Goal: Task Accomplishment & Management: Use online tool/utility

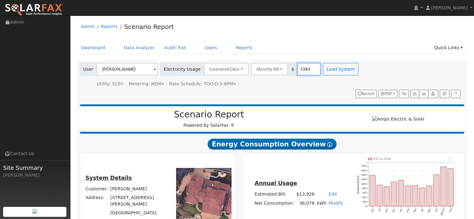
click at [297, 70] on input "1383" at bounding box center [308, 69] width 23 height 12
type input "17580"
click at [270, 70] on button "Monthly Bill" at bounding box center [269, 69] width 37 height 12
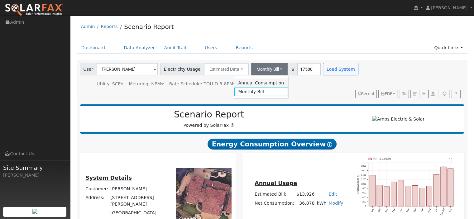
click at [265, 81] on link "Annual Consumption" at bounding box center [261, 83] width 55 height 9
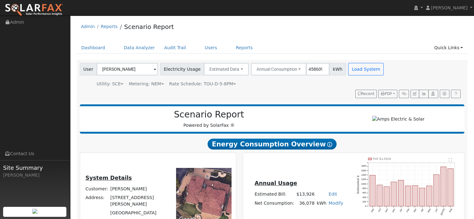
scroll to position [0, 1]
click at [306, 70] on input "458609" at bounding box center [317, 69] width 23 height 12
type input "28609"
click at [348, 73] on button "Load System" at bounding box center [366, 69] width 36 height 12
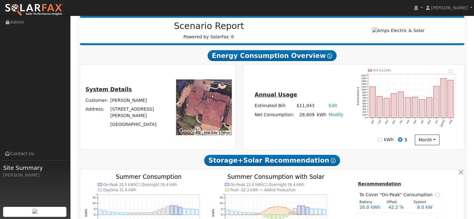
scroll to position [93, 0]
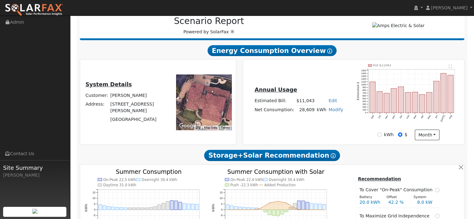
click at [332, 110] on link "Modify" at bounding box center [335, 109] width 15 height 5
click at [316, 136] on link "Add Electric Vehicle" at bounding box center [312, 133] width 52 height 9
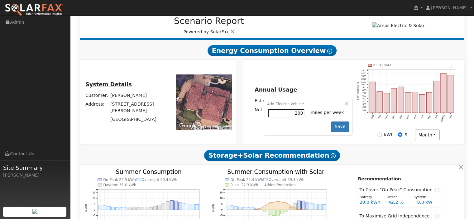
click at [289, 114] on input "200" at bounding box center [286, 113] width 36 height 8
type input "500"
click at [338, 127] on button "Save" at bounding box center [340, 127] width 18 height 11
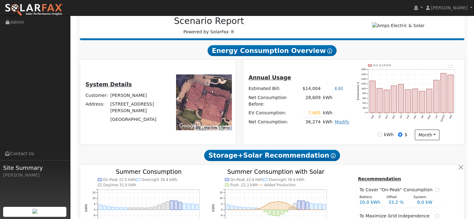
click at [338, 121] on link "Modify" at bounding box center [342, 121] width 15 height 5
click at [334, 131] on link "Add Consumption" at bounding box center [319, 128] width 52 height 9
type input "36274"
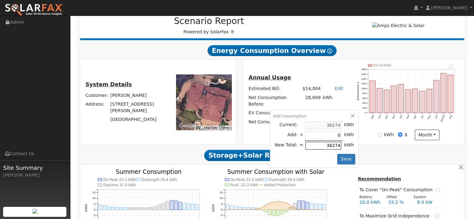
type input "5"
type input "36279"
type input "50"
type input "36324"
type input "500"
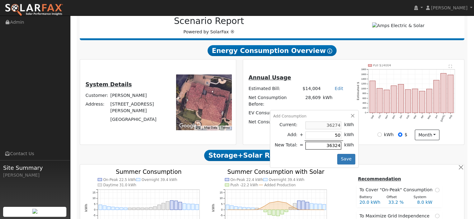
type input "36774"
type input "5000"
type input "41274"
type input "5000"
click at [344, 159] on button "Save" at bounding box center [346, 159] width 18 height 11
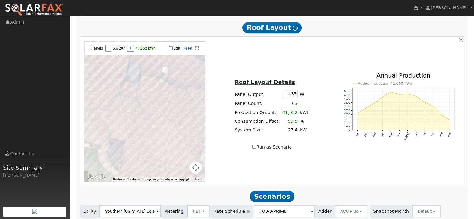
scroll to position [343, 0]
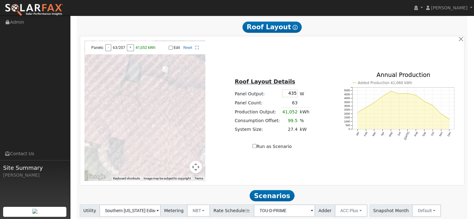
click at [171, 50] on input "Edit" at bounding box center [171, 47] width 4 height 4
click at [109, 79] on div at bounding box center [144, 111] width 121 height 140
click at [173, 49] on div "Edit Reset" at bounding box center [176, 47] width 52 height 4
click at [172, 50] on input "Edit" at bounding box center [171, 47] width 4 height 4
checkbox input "false"
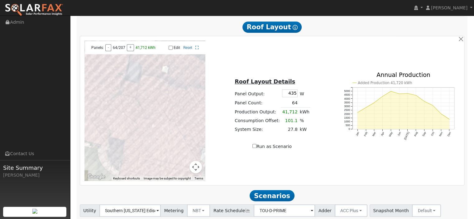
click at [254, 147] on input "Run as Scenario" at bounding box center [254, 146] width 4 height 4
checkbox input "true"
type input "41712"
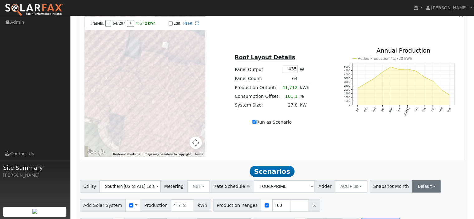
scroll to position [388, 0]
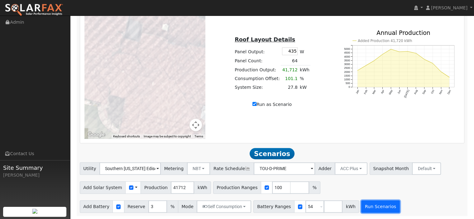
click at [365, 209] on button "Run Scenarios" at bounding box center [380, 206] width 38 height 12
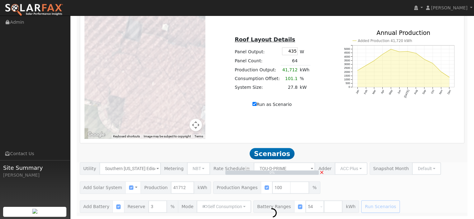
click at [412, 126] on div "To navigate the map with touch gestures double-tap and hold your finger on the …" at bounding box center [272, 68] width 382 height 140
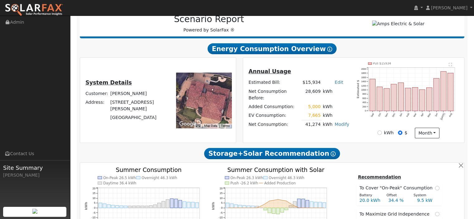
scroll to position [14, 0]
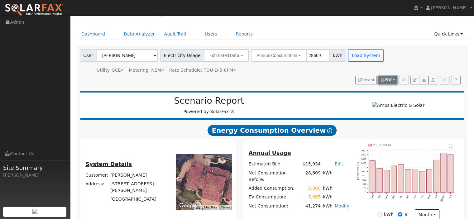
click at [386, 81] on span "PDF" at bounding box center [386, 80] width 11 height 4
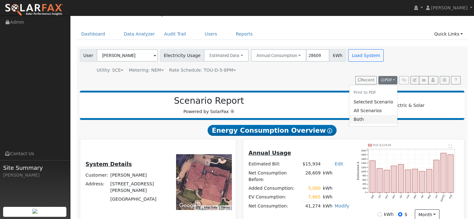
click at [370, 119] on link "Both" at bounding box center [373, 119] width 48 height 9
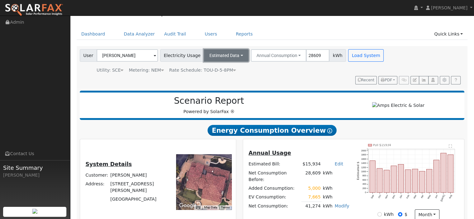
click at [219, 56] on button "Estimated Data" at bounding box center [226, 55] width 45 height 12
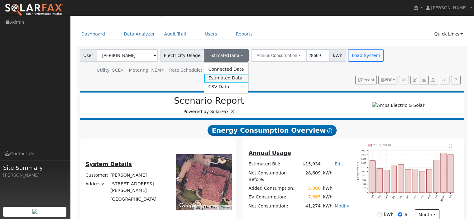
click at [219, 77] on link "Estimated Data" at bounding box center [226, 78] width 44 height 9
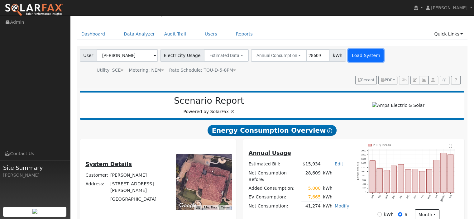
click at [353, 57] on button "Load System" at bounding box center [366, 55] width 36 height 12
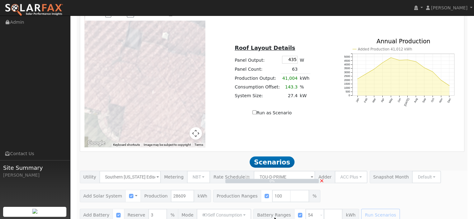
scroll to position [388, 0]
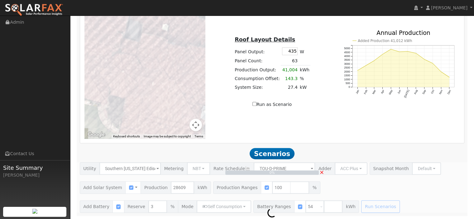
click at [256, 103] on input "Run as Scenario" at bounding box center [254, 104] width 4 height 4
checkbox input "true"
type input "41004"
click at [362, 207] on div "0% ×" at bounding box center [271, 187] width 391 height 50
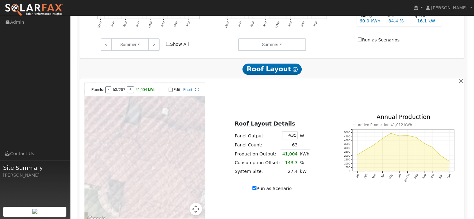
scroll to position [294, 0]
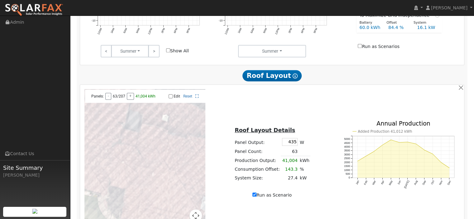
click at [171, 98] on input "Edit" at bounding box center [171, 96] width 4 height 4
click at [102, 141] on div at bounding box center [144, 159] width 121 height 140
click at [104, 132] on div at bounding box center [144, 159] width 121 height 140
click at [172, 96] on input "Edit" at bounding box center [171, 96] width 4 height 4
checkbox input "false"
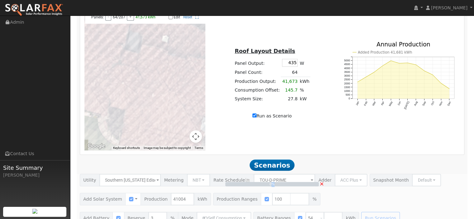
scroll to position [388, 0]
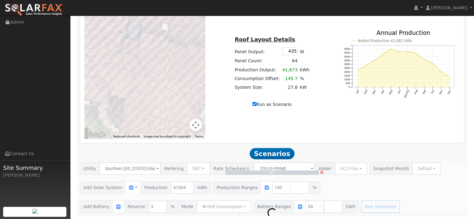
click at [273, 103] on label "Run as Scenario" at bounding box center [271, 104] width 39 height 7
click at [256, 103] on input "Run as Scenario" at bounding box center [254, 104] width 4 height 4
checkbox input "false"
type input "28609"
click at [255, 103] on input "Run as Scenario" at bounding box center [254, 104] width 4 height 4
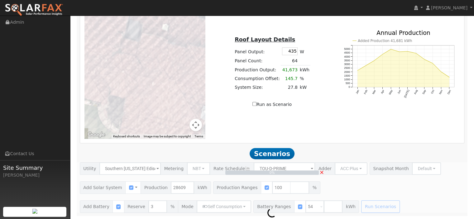
checkbox input "true"
type input "41673"
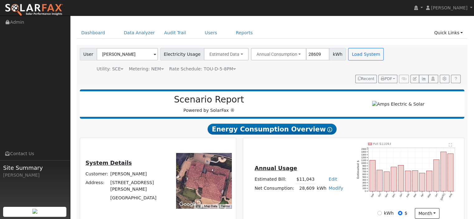
scroll to position [0, 0]
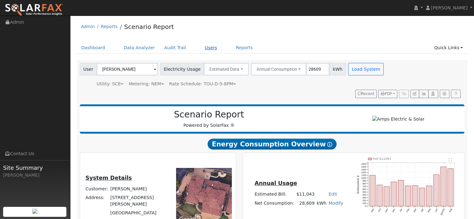
click at [200, 49] on link "Users" at bounding box center [211, 48] width 22 height 12
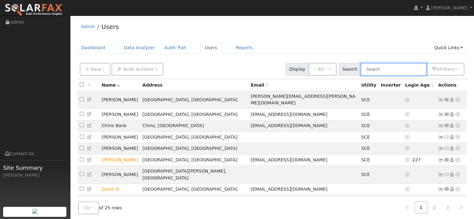
click at [390, 69] on input "text" at bounding box center [393, 69] width 66 height 13
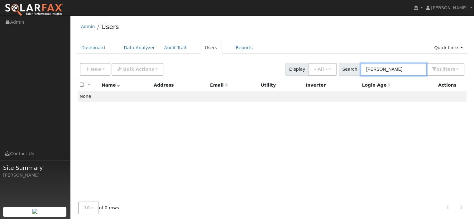
type input "tom"
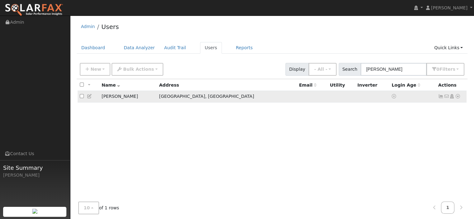
click at [456, 97] on icon at bounding box center [458, 96] width 6 height 4
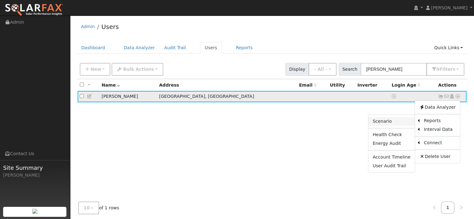
click at [406, 122] on link "Scenario" at bounding box center [391, 121] width 46 height 9
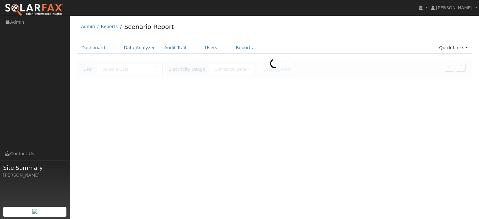
type input "Tom Mirabella"
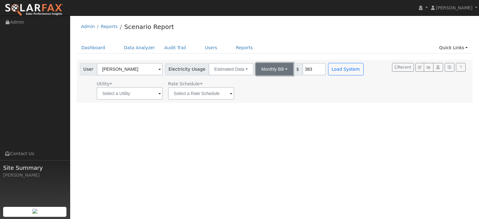
click at [276, 73] on button "Monthly Bill" at bounding box center [273, 69] width 37 height 12
click at [273, 83] on link "Annual Consumption" at bounding box center [266, 83] width 55 height 9
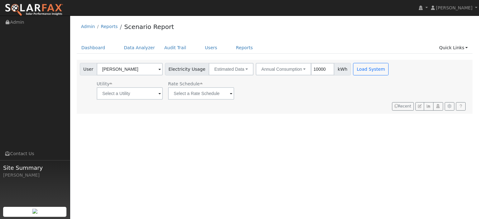
click at [311, 68] on input "10000" at bounding box center [322, 69] width 23 height 12
type input "28609"
click at [361, 68] on button "Load System" at bounding box center [371, 69] width 36 height 12
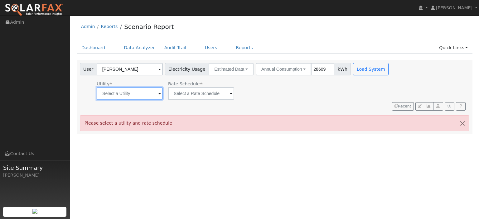
click at [157, 93] on div at bounding box center [130, 93] width 66 height 12
click at [158, 93] on span at bounding box center [159, 93] width 2 height 7
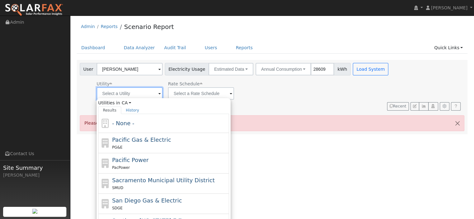
click at [146, 92] on input "text" at bounding box center [130, 93] width 66 height 12
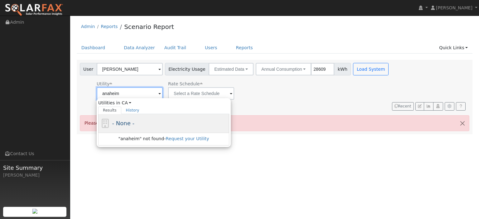
type input "anaheim"
click at [126, 123] on span "- None -" at bounding box center [123, 123] width 22 height 7
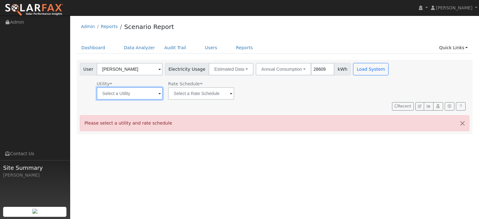
click at [148, 93] on input "text" at bounding box center [130, 93] width 66 height 12
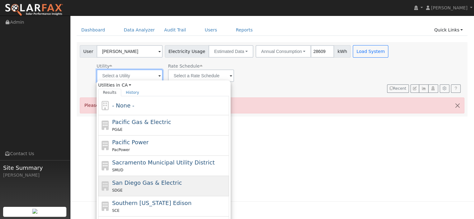
scroll to position [27, 0]
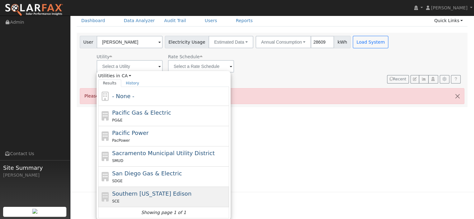
click at [173, 194] on span "Southern California Edison" at bounding box center [151, 193] width 79 height 7
type input "Southern California Edison"
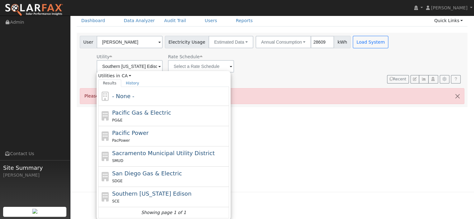
scroll to position [0, 0]
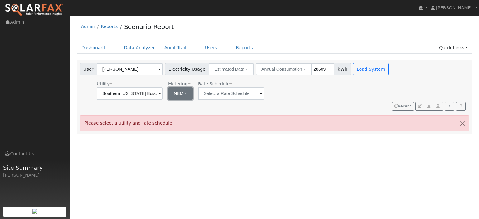
click at [183, 92] on button "NEM" at bounding box center [180, 93] width 25 height 12
click at [184, 107] on link "NEM" at bounding box center [189, 107] width 43 height 9
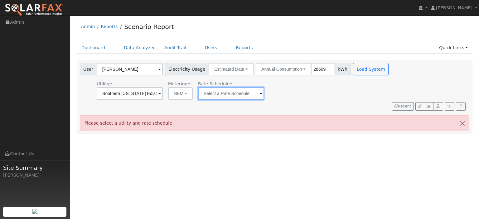
click at [207, 96] on input "text" at bounding box center [231, 93] width 66 height 12
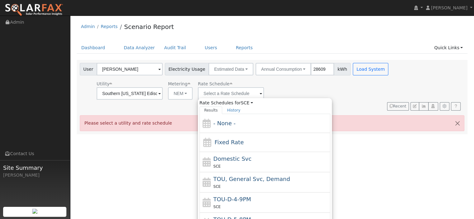
click at [250, 200] on div "TOU-D-4-9PM SCE" at bounding box center [271, 202] width 116 height 15
type input "TOU-D-4-9PM"
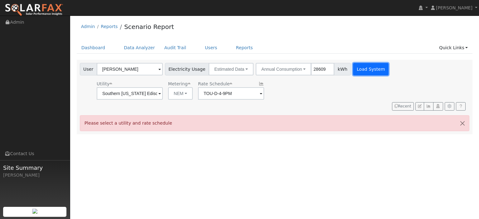
click at [360, 66] on button "Load System" at bounding box center [371, 69] width 36 height 12
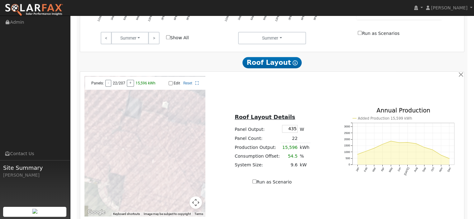
scroll to position [343, 0]
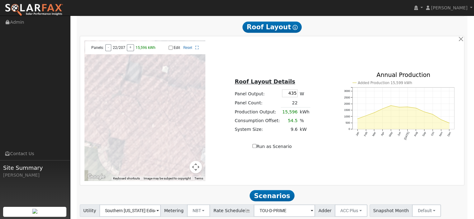
click at [171, 50] on input "Edit" at bounding box center [171, 47] width 4 height 4
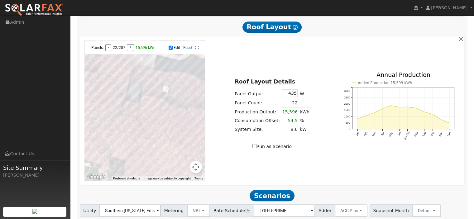
drag, startPoint x: 128, startPoint y: 74, endPoint x: 128, endPoint y: 94, distance: 20.9
click at [128, 94] on div at bounding box center [144, 111] width 121 height 140
click at [115, 75] on div at bounding box center [144, 111] width 121 height 140
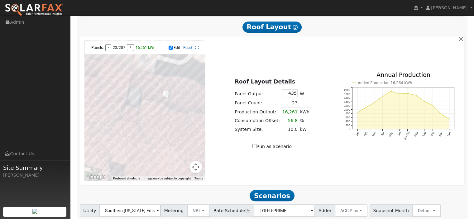
click at [119, 76] on div at bounding box center [144, 111] width 121 height 140
click at [124, 79] on div at bounding box center [144, 111] width 121 height 140
click at [124, 88] on div at bounding box center [144, 111] width 121 height 140
click at [113, 89] on div at bounding box center [144, 111] width 121 height 140
click at [118, 90] on div at bounding box center [144, 111] width 121 height 140
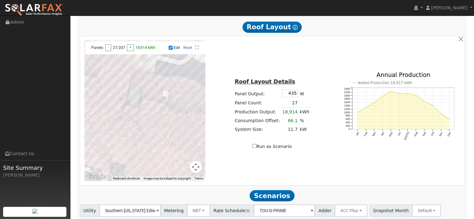
click at [123, 90] on div at bounding box center [144, 111] width 121 height 140
click at [113, 97] on div at bounding box center [144, 111] width 121 height 140
click at [116, 98] on div at bounding box center [144, 111] width 121 height 140
click at [120, 100] on div at bounding box center [144, 111] width 121 height 140
click at [110, 106] on div at bounding box center [144, 111] width 121 height 140
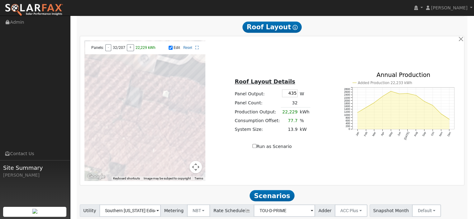
click at [106, 103] on div at bounding box center [144, 111] width 121 height 140
drag, startPoint x: 172, startPoint y: 113, endPoint x: 175, endPoint y: 87, distance: 26.1
click at [175, 87] on div at bounding box center [144, 111] width 121 height 140
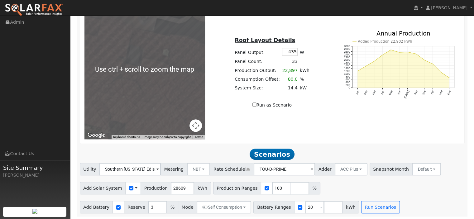
scroll to position [388, 0]
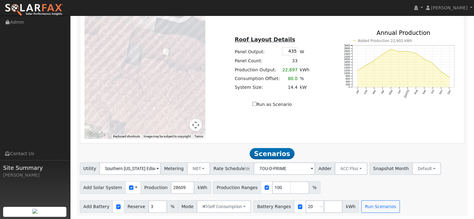
click at [195, 127] on button "Map camera controls" at bounding box center [195, 125] width 12 height 12
click at [166, 125] on button "Move down" at bounding box center [164, 125] width 12 height 12
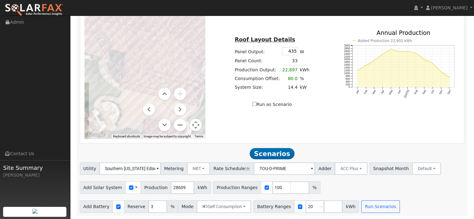
click at [163, 71] on div at bounding box center [144, 68] width 121 height 140
click at [157, 72] on div at bounding box center [144, 68] width 121 height 140
click at [168, 77] on div at bounding box center [144, 68] width 121 height 140
click at [173, 78] on div at bounding box center [144, 68] width 121 height 140
click at [177, 79] on div at bounding box center [144, 68] width 121 height 140
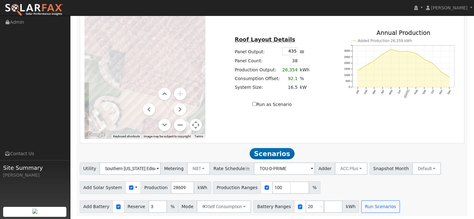
click at [182, 80] on div at bounding box center [144, 68] width 121 height 140
click at [186, 82] on div at bounding box center [144, 68] width 121 height 140
click at [190, 42] on div at bounding box center [144, 68] width 121 height 140
click at [191, 36] on div at bounding box center [144, 68] width 121 height 140
click at [188, 50] on div at bounding box center [144, 68] width 121 height 140
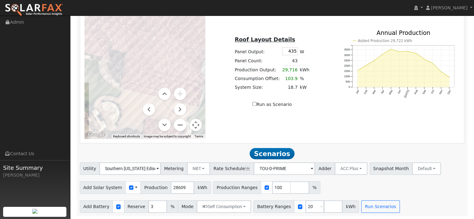
click at [194, 53] on div at bounding box center [144, 68] width 121 height 140
click at [196, 45] on div at bounding box center [144, 68] width 121 height 140
click at [197, 36] on div at bounding box center [144, 68] width 121 height 140
click at [200, 46] on div at bounding box center [144, 68] width 121 height 140
click at [198, 55] on div at bounding box center [144, 68] width 121 height 140
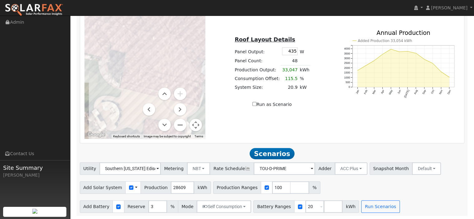
click at [200, 37] on div at bounding box center [144, 68] width 121 height 140
click at [202, 60] on div at bounding box center [144, 68] width 121 height 140
click at [92, 57] on div at bounding box center [144, 68] width 121 height 140
click at [87, 57] on div at bounding box center [144, 68] width 121 height 140
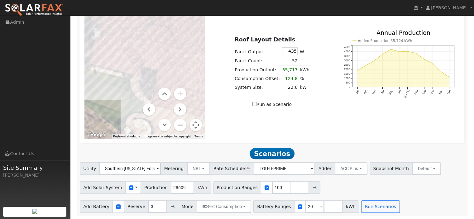
drag, startPoint x: 105, startPoint y: 71, endPoint x: 137, endPoint y: 89, distance: 36.6
click at [137, 89] on div at bounding box center [144, 68] width 121 height 140
drag, startPoint x: 108, startPoint y: 72, endPoint x: 105, endPoint y: 71, distance: 4.1
click at [108, 72] on div at bounding box center [144, 68] width 121 height 140
click at [100, 69] on div at bounding box center [144, 68] width 121 height 140
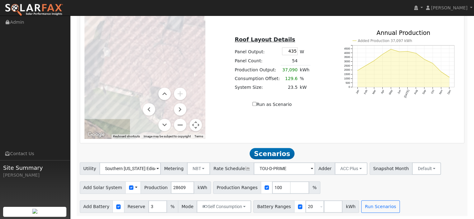
drag, startPoint x: 106, startPoint y: 90, endPoint x: 117, endPoint y: 108, distance: 21.4
click at [117, 108] on div at bounding box center [144, 68] width 121 height 140
click at [116, 35] on div at bounding box center [144, 68] width 121 height 140
click at [122, 36] on div at bounding box center [144, 68] width 121 height 140
click at [120, 50] on div at bounding box center [144, 68] width 121 height 140
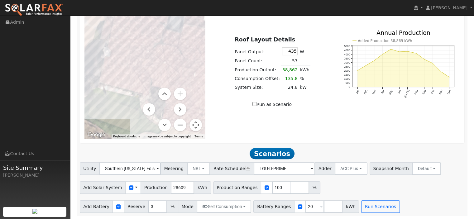
click at [115, 43] on div at bounding box center [144, 68] width 121 height 140
click at [111, 42] on div at bounding box center [144, 68] width 121 height 140
click at [115, 55] on div at bounding box center [144, 68] width 121 height 140
click at [112, 53] on div at bounding box center [144, 68] width 121 height 140
click at [115, 56] on div at bounding box center [144, 68] width 121 height 140
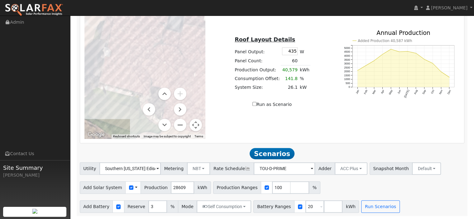
click at [117, 56] on div at bounding box center [144, 68] width 121 height 140
click at [117, 64] on div at bounding box center [144, 68] width 121 height 140
click at [112, 62] on div at bounding box center [144, 68] width 121 height 140
click at [108, 70] on div at bounding box center [144, 68] width 121 height 140
click at [122, 56] on div at bounding box center [144, 68] width 121 height 140
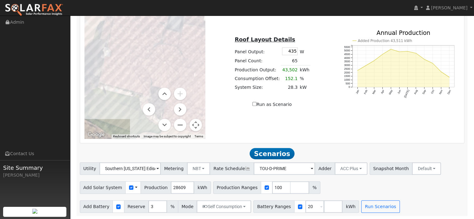
click at [120, 64] on div at bounding box center [144, 68] width 121 height 140
click at [125, 47] on div at bounding box center [144, 68] width 121 height 140
click at [155, 83] on div at bounding box center [144, 68] width 121 height 140
click at [161, 83] on div at bounding box center [144, 68] width 121 height 140
click at [165, 82] on div at bounding box center [144, 68] width 121 height 140
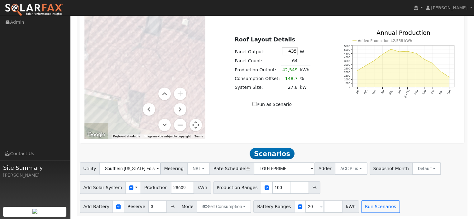
drag, startPoint x: 174, startPoint y: 26, endPoint x: 152, endPoint y: 31, distance: 22.9
click at [152, 31] on div at bounding box center [144, 68] width 121 height 140
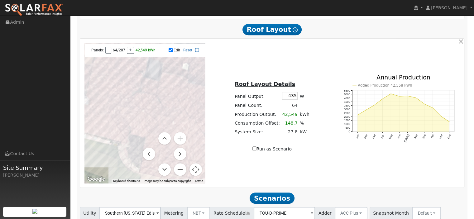
scroll to position [325, 0]
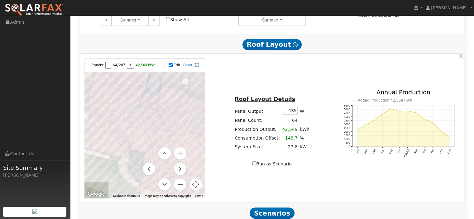
click at [172, 67] on input "Edit" at bounding box center [171, 65] width 4 height 4
checkbox input "false"
click at [255, 165] on input "Run as Scenario" at bounding box center [254, 163] width 4 height 4
checkbox input "true"
type input "42549"
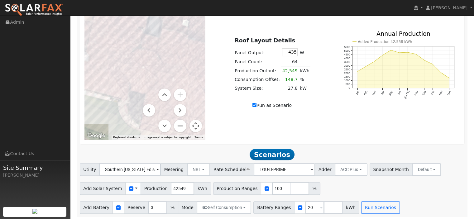
scroll to position [388, 0]
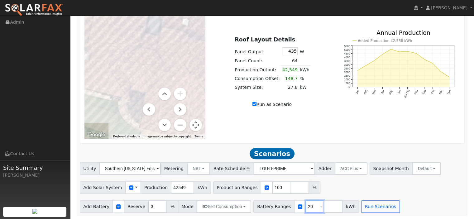
drag, startPoint x: 303, startPoint y: 208, endPoint x: 293, endPoint y: 208, distance: 9.7
click at [293, 208] on div "Battery Ranges 20 Overrides Reserve % Mode None None Self Consumption Peak Savi…" at bounding box center [306, 206] width 106 height 12
type input "54"
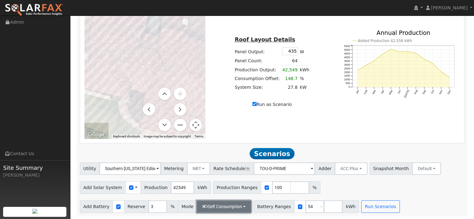
click at [242, 205] on button "Self Consumption" at bounding box center [224, 206] width 55 height 12
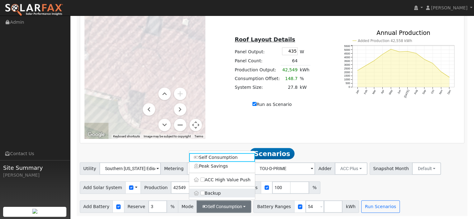
click at [233, 195] on label "Backup" at bounding box center [222, 193] width 66 height 9
click at [205, 195] on input "Backup" at bounding box center [202, 193] width 4 height 4
type input "20"
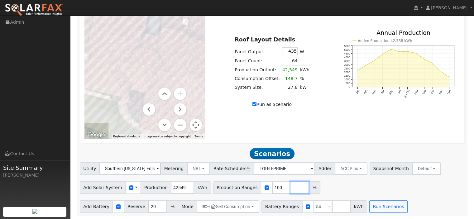
click at [290, 186] on input "number" at bounding box center [299, 187] width 19 height 12
type input "140"
click at [354, 185] on div "Add Solar System Use CSV Data Production 42549 kWh Production Ranges 100 140 %" at bounding box center [272, 186] width 387 height 15
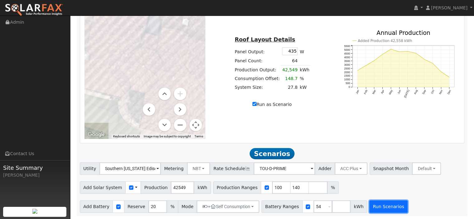
click at [370, 207] on button "Run Scenarios" at bounding box center [388, 206] width 38 height 12
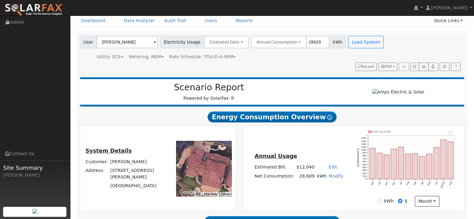
scroll to position [0, 0]
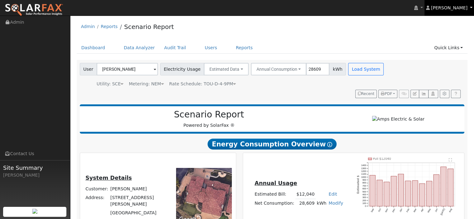
click at [460, 7] on span "[PERSON_NAME]" at bounding box center [449, 7] width 36 height 5
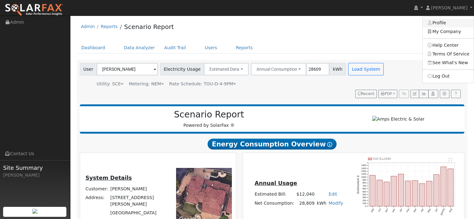
click at [450, 22] on link "Profile" at bounding box center [447, 23] width 51 height 9
type input "Dan"
type input "Nemes"
type input "ampselectricsolar@gmail.com"
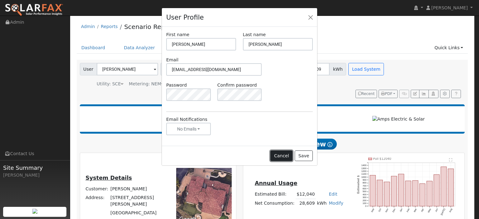
click at [288, 157] on button "Cancel" at bounding box center [281, 155] width 22 height 11
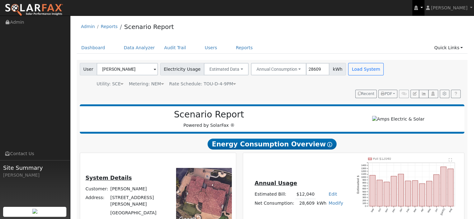
click at [417, 9] on icon at bounding box center [416, 8] width 4 height 4
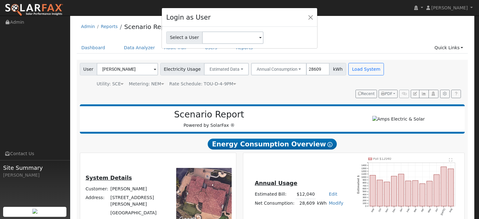
click at [259, 38] on span at bounding box center [260, 38] width 2 height 7
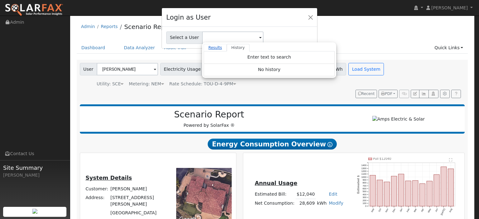
click at [209, 47] on link "Results" at bounding box center [214, 47] width 23 height 7
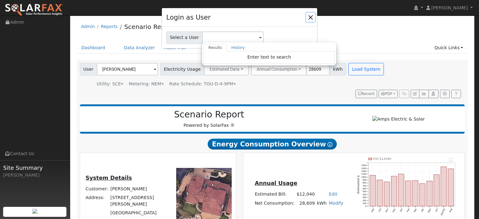
click at [312, 17] on button "Close" at bounding box center [310, 17] width 9 height 9
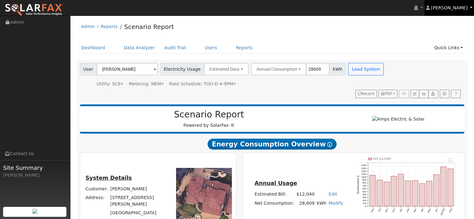
click at [457, 8] on span "[PERSON_NAME]" at bounding box center [449, 7] width 36 height 5
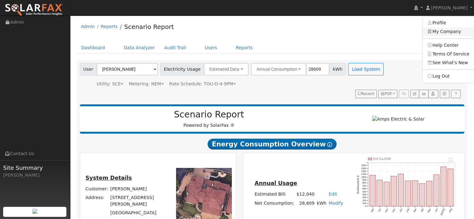
click at [439, 31] on link "My Company" at bounding box center [447, 31] width 51 height 9
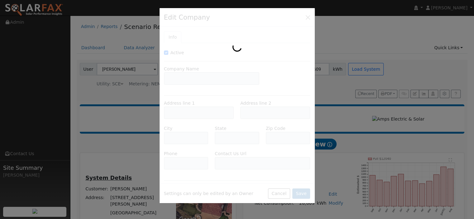
type input "Amps Electric & Solar"
type input "3141 Bray Lane"
type input "Costa Mesa"
type input "CA"
type input "92626"
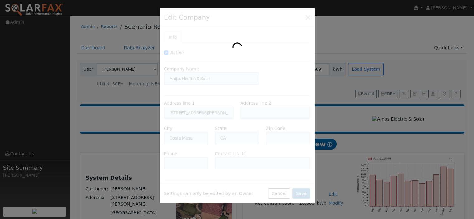
type input "(949) 573-4133"
type input "https://www.ampselectricsolar.com/contact-us"
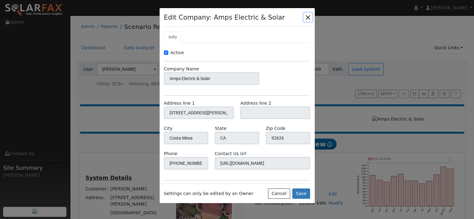
click at [307, 17] on button "button" at bounding box center [307, 17] width 9 height 9
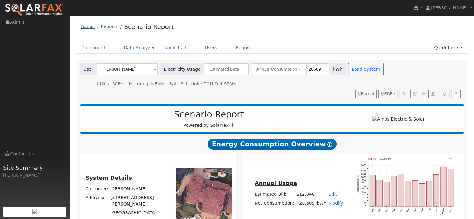
click at [84, 27] on link "Admin" at bounding box center [88, 26] width 14 height 5
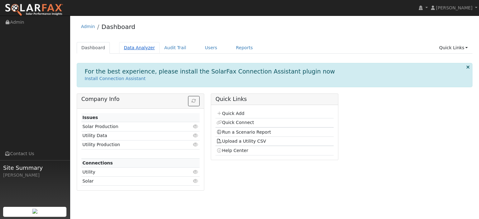
click at [132, 48] on link "Data Analyzer" at bounding box center [139, 48] width 41 height 12
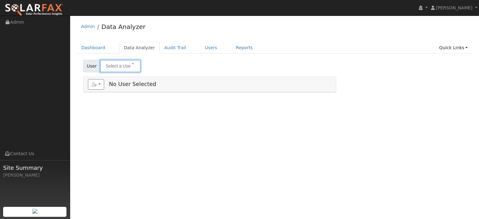
type input "Giafranco Picolo"
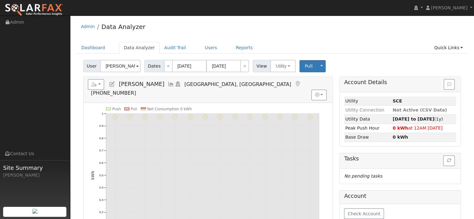
click at [136, 67] on span at bounding box center [137, 66] width 2 height 7
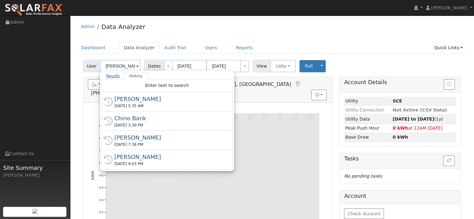
click at [109, 77] on link "Results" at bounding box center [113, 75] width 23 height 7
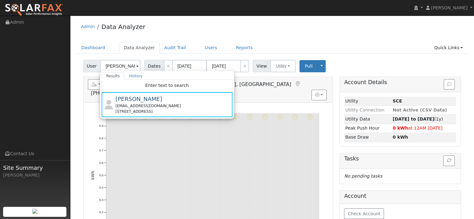
click at [136, 66] on span at bounding box center [137, 66] width 2 height 7
click at [136, 65] on span at bounding box center [137, 66] width 2 height 7
click at [174, 33] on div "Admin Data Analyzer" at bounding box center [272, 28] width 391 height 19
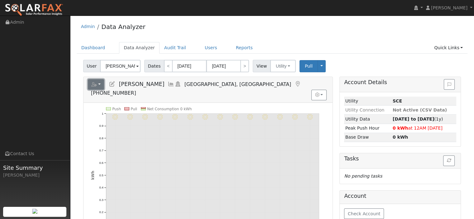
click at [100, 83] on button "button" at bounding box center [96, 84] width 17 height 11
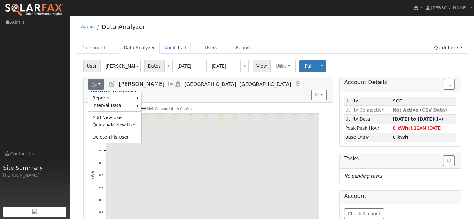
click at [160, 48] on link "Audit Trail" at bounding box center [175, 48] width 31 height 12
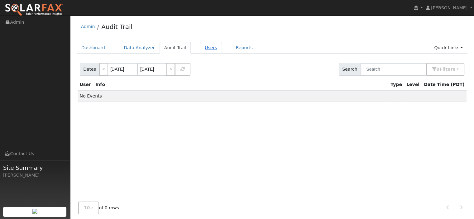
click at [201, 48] on link "Users" at bounding box center [211, 48] width 22 height 12
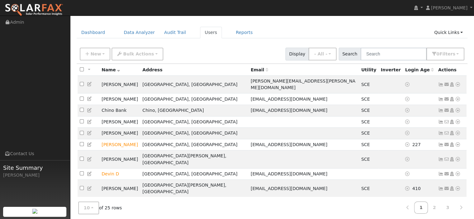
scroll to position [20, 0]
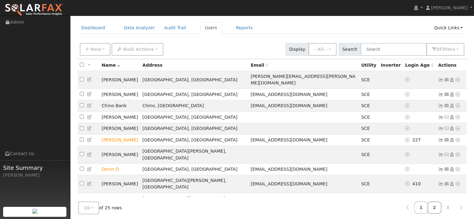
click at [434, 204] on link "2" at bounding box center [434, 208] width 14 height 12
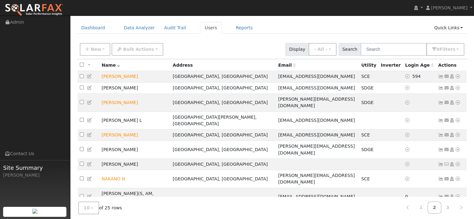
click at [458, 212] on icon at bounding box center [458, 214] width 6 height 4
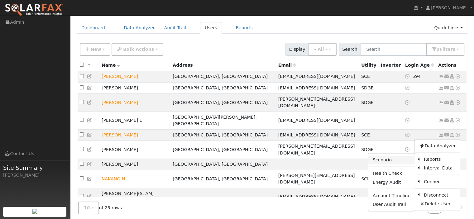
click at [399, 155] on link "Scenario" at bounding box center [391, 159] width 46 height 9
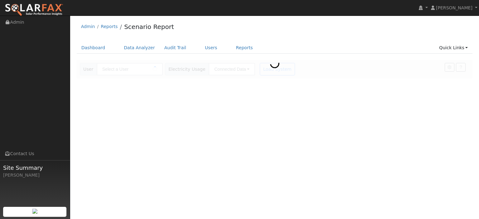
type input "[PERSON_NAME] and [PERSON_NAME]"
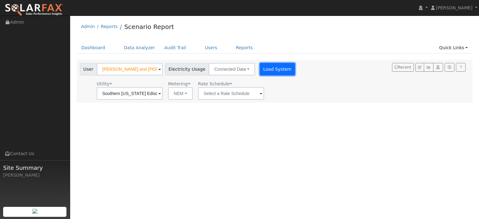
click at [273, 69] on button "Load System" at bounding box center [278, 69] width 36 height 12
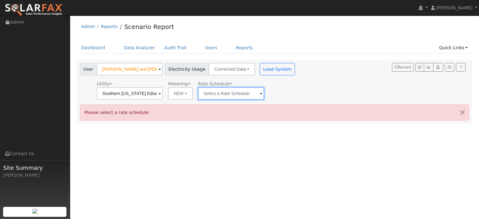
click at [231, 93] on input "text" at bounding box center [231, 93] width 66 height 12
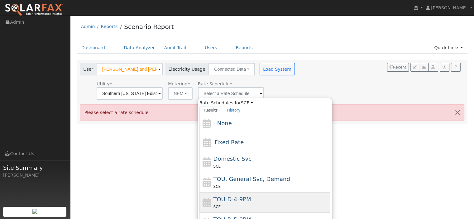
click at [244, 197] on span "TOU-D-4-9PM" at bounding box center [232, 199] width 38 height 7
type input "TOU-D-4-9PM"
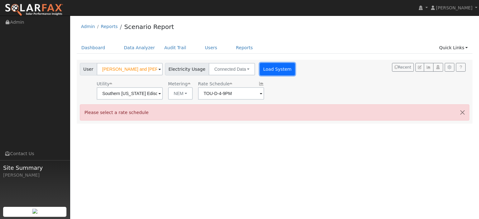
click at [272, 67] on button "Load System" at bounding box center [278, 69] width 36 height 12
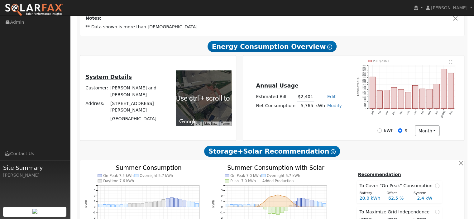
scroll to position [125, 0]
